Goal: Task Accomplishment & Management: Complete application form

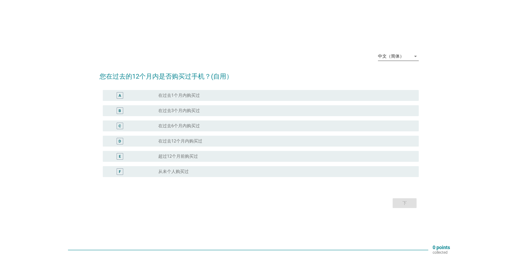
click at [388, 57] on div "中文（简体）" at bounding box center [391, 56] width 26 height 5
click at [401, 61] on div "English" at bounding box center [398, 60] width 32 height 7
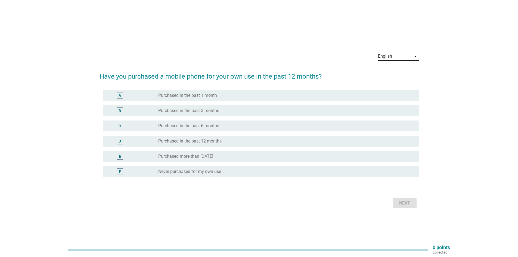
click at [155, 155] on div "E" at bounding box center [132, 156] width 51 height 7
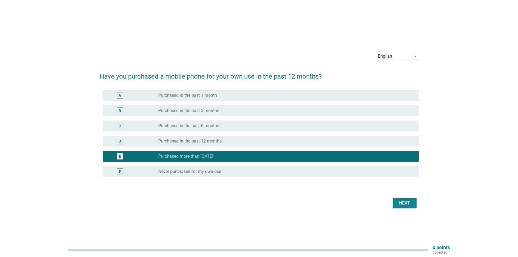
click at [402, 206] on button "Next" at bounding box center [405, 203] width 24 height 10
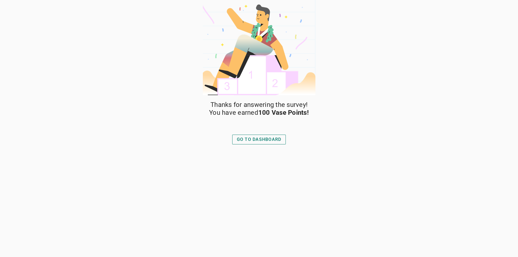
click at [242, 136] on div "GO TO DASHBOARD" at bounding box center [259, 139] width 45 height 7
